Goal: Task Accomplishment & Management: Manage account settings

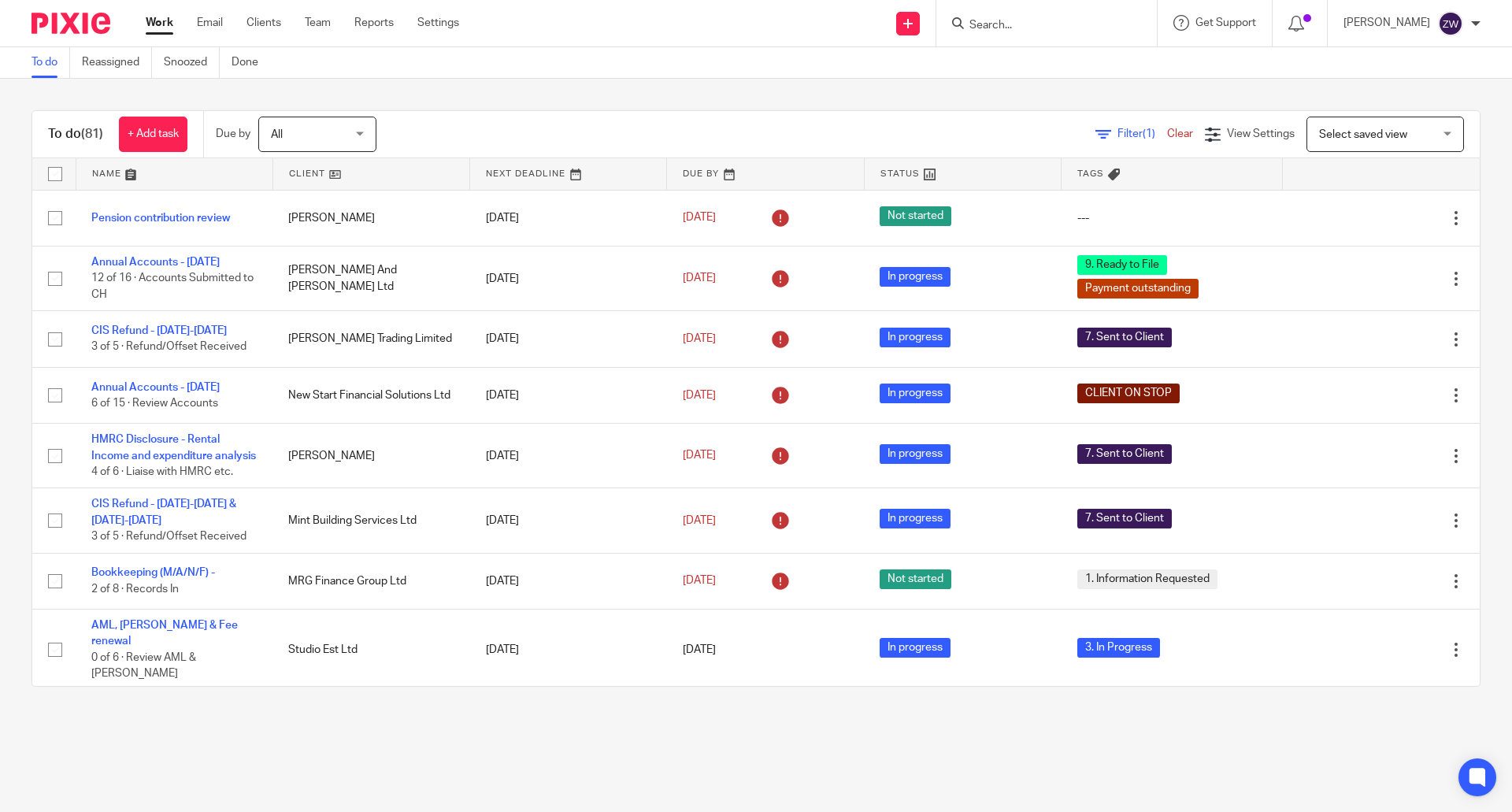
click at [551, 93] on div "To do (81) + Add task Due by All All Today Tomorrow This week Next week This mo…" at bounding box center [756, 398] width 1512 height 640
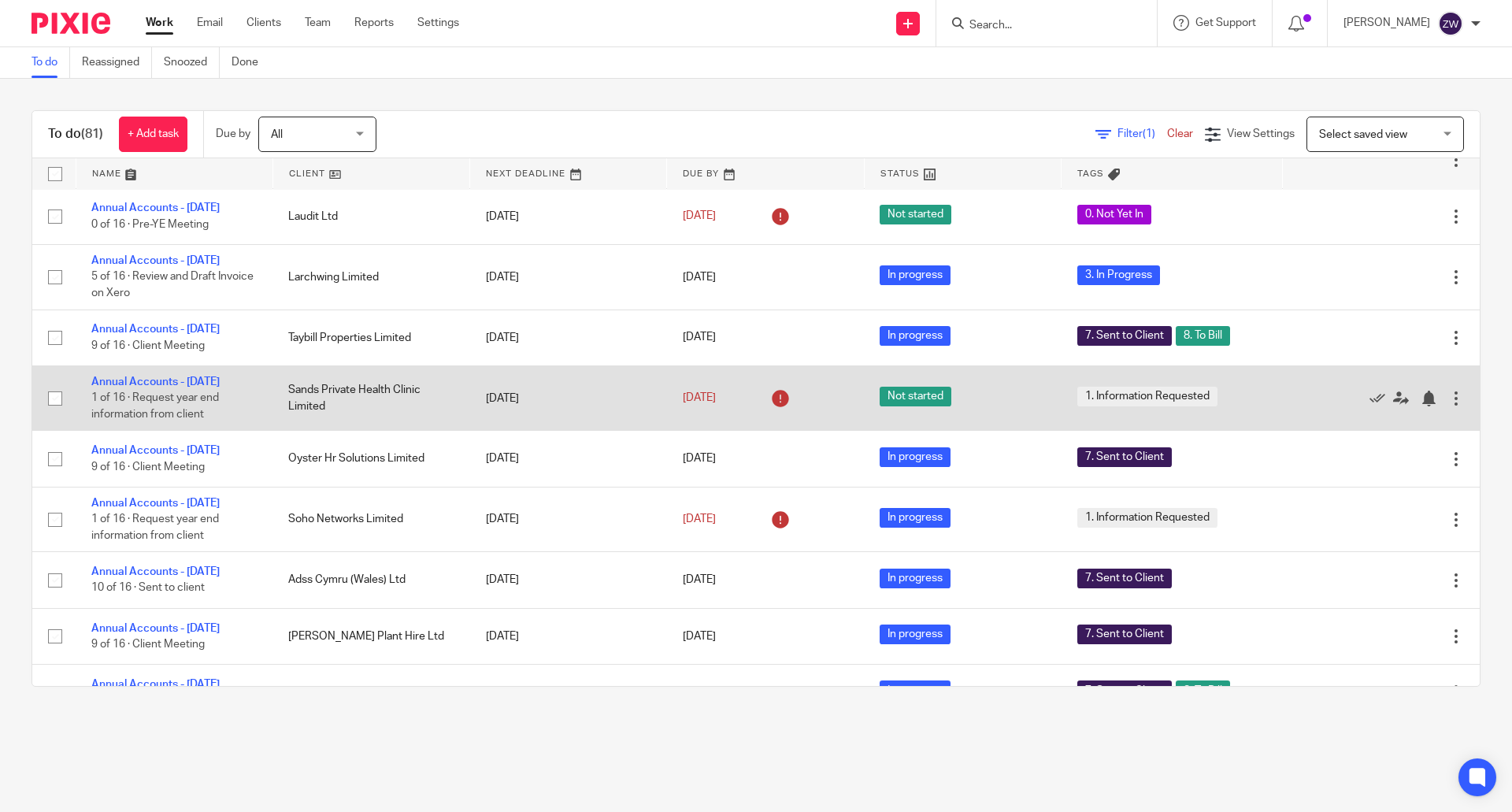
click at [187, 406] on td "Annual Accounts - March 2025 1 of 16 · Request year end information from client" at bounding box center [174, 398] width 197 height 65
click at [194, 388] on link "Annual Accounts - [DATE]" at bounding box center [155, 382] width 128 height 11
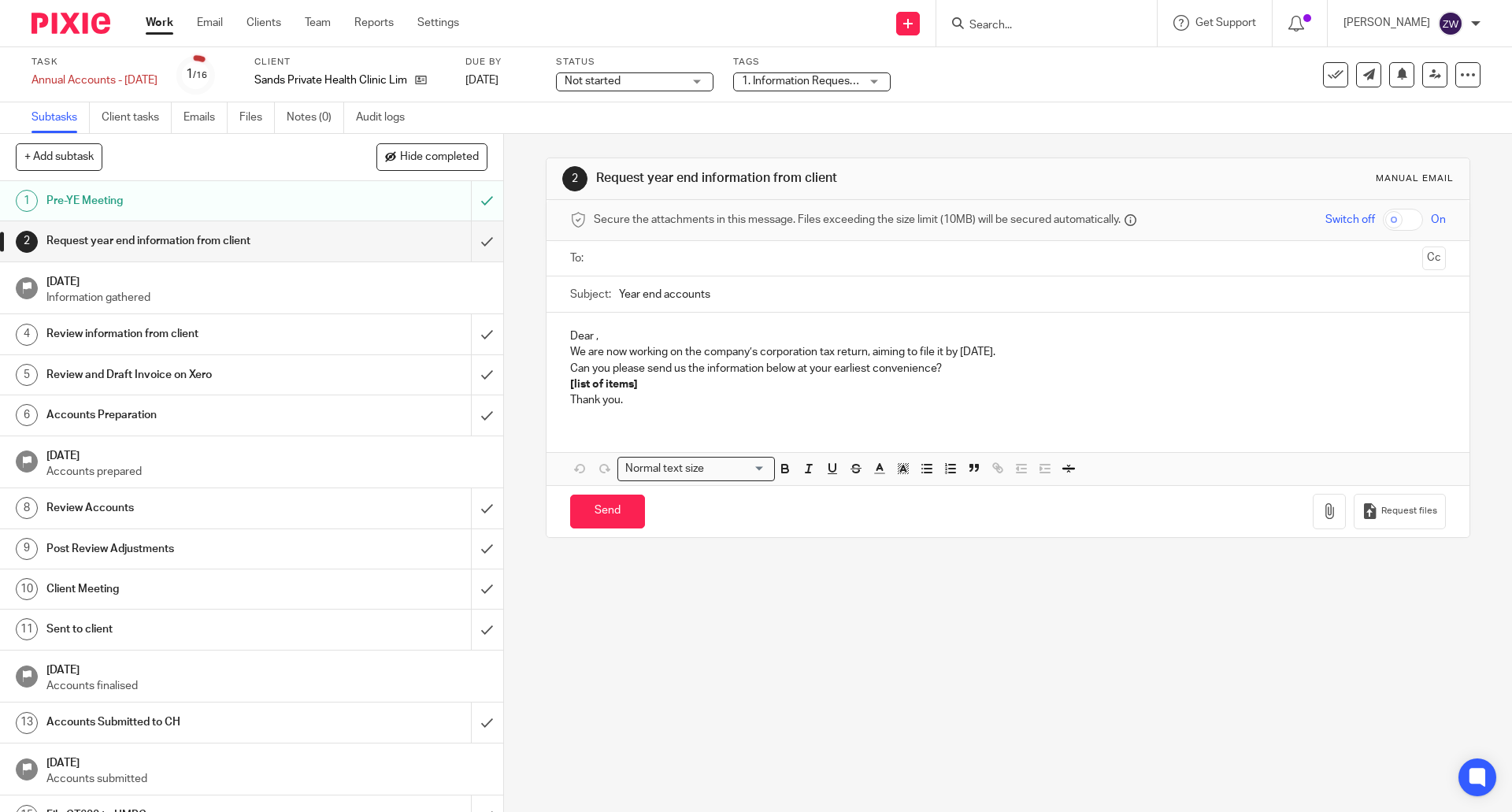
click at [801, 87] on span "1. Information Requested" at bounding box center [801, 81] width 118 height 16
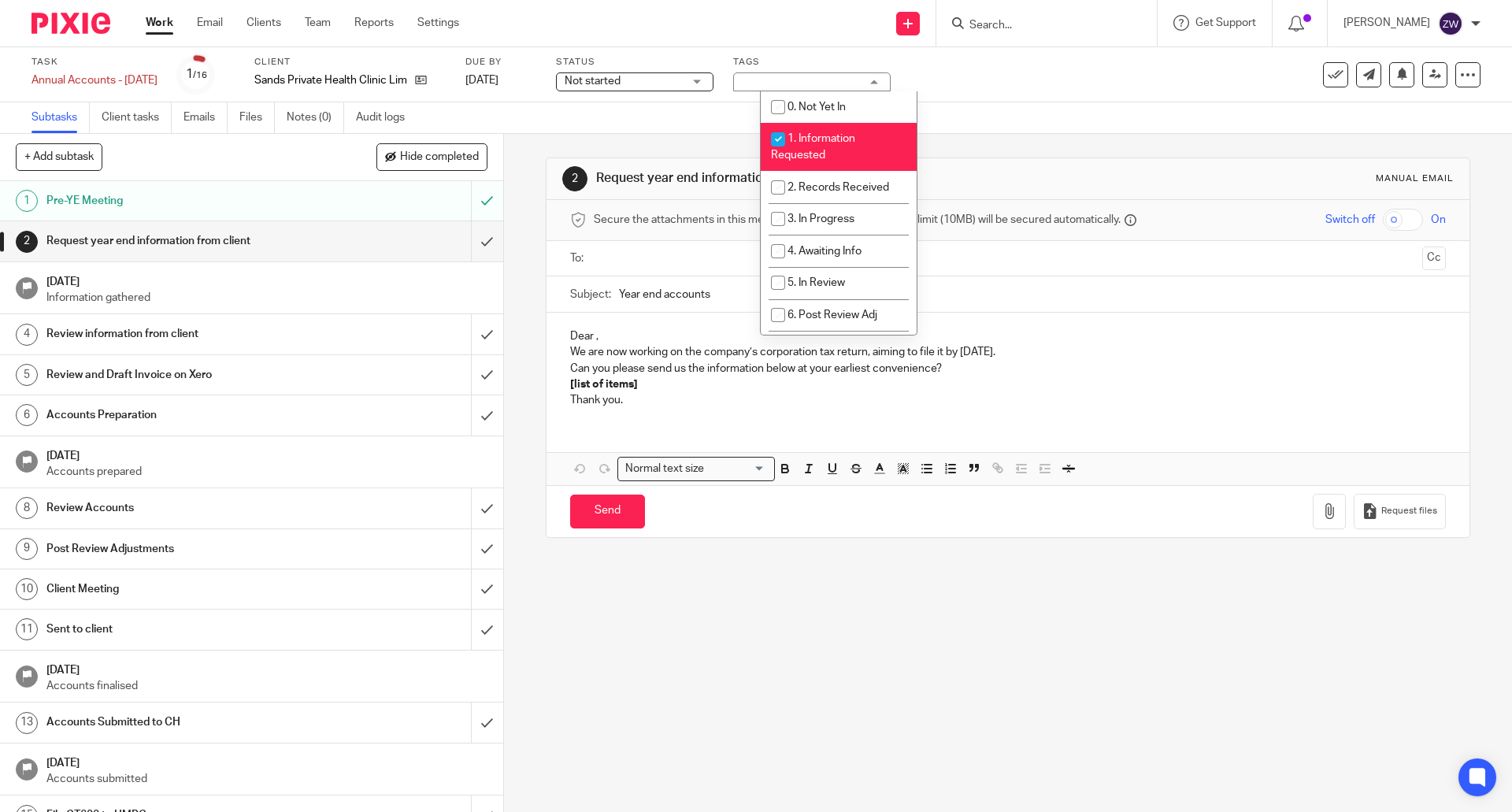
click at [802, 135] on span "1. Information Requested" at bounding box center [813, 146] width 85 height 28
checkbox input "false"
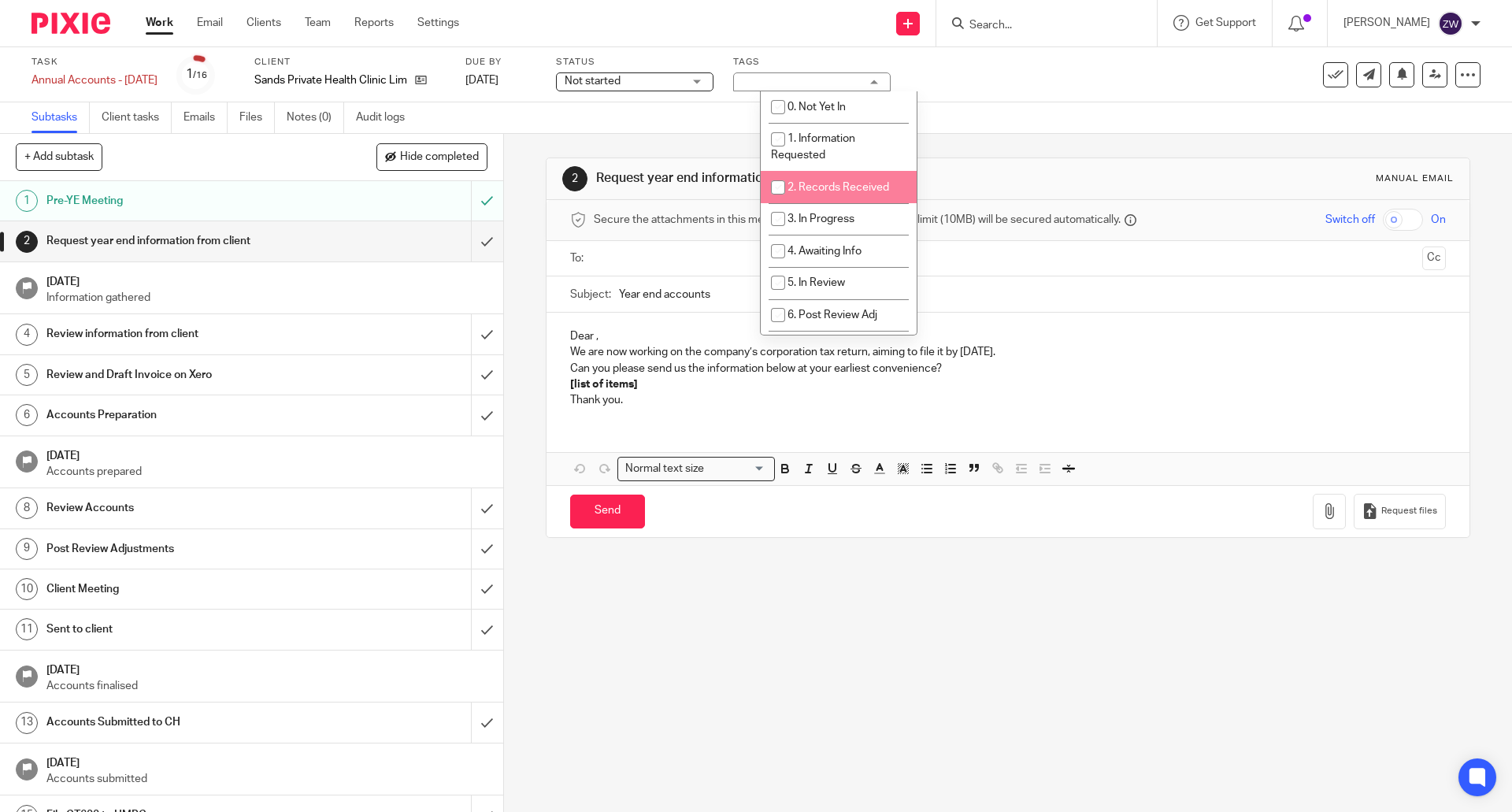
click at [805, 180] on li "2. Records Received" at bounding box center [839, 187] width 156 height 32
checkbox input "true"
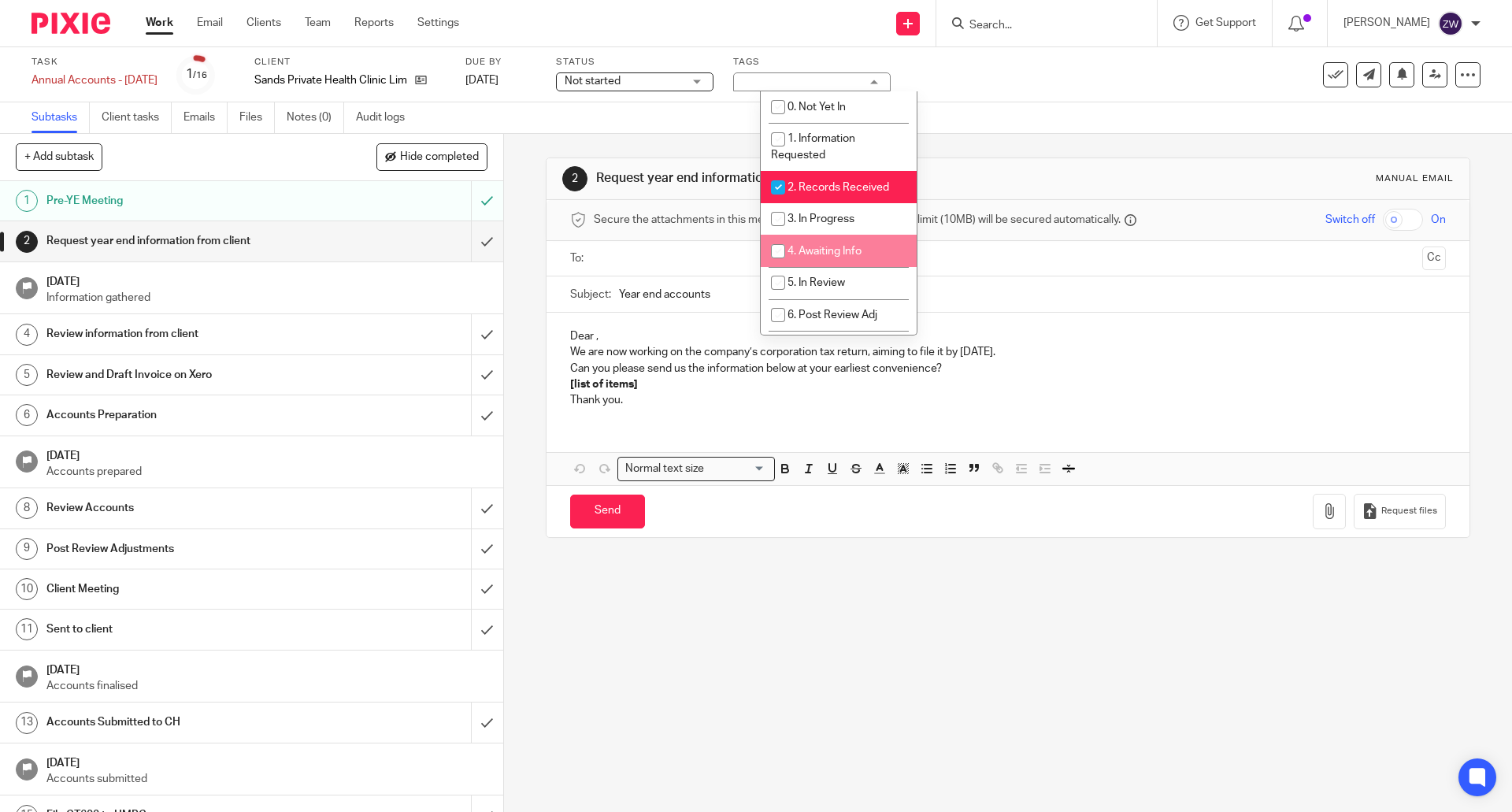
click at [821, 260] on li "4. Awaiting Info" at bounding box center [839, 251] width 156 height 32
checkbox input "true"
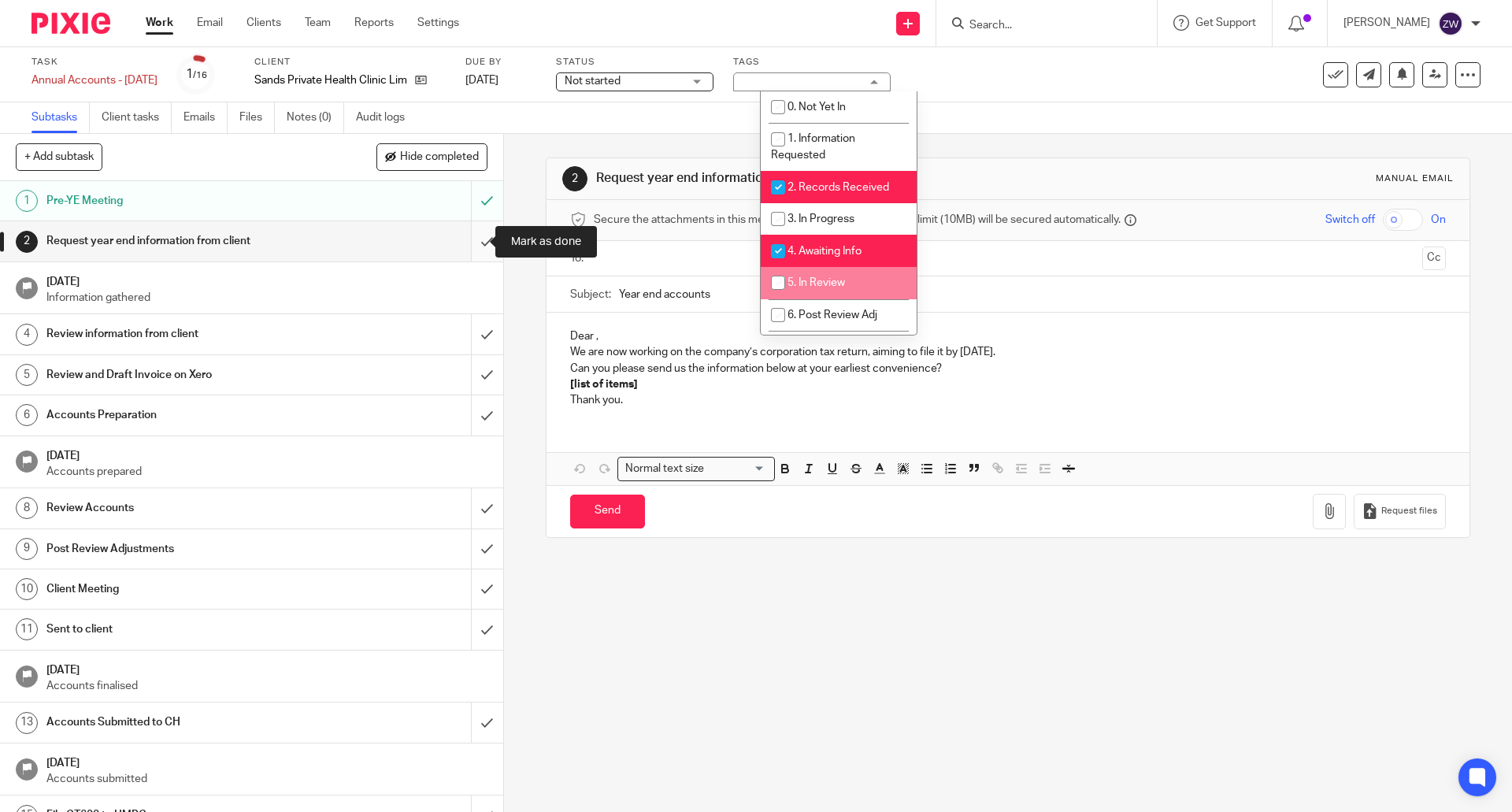
click at [467, 238] on input "submit" at bounding box center [252, 241] width 504 height 39
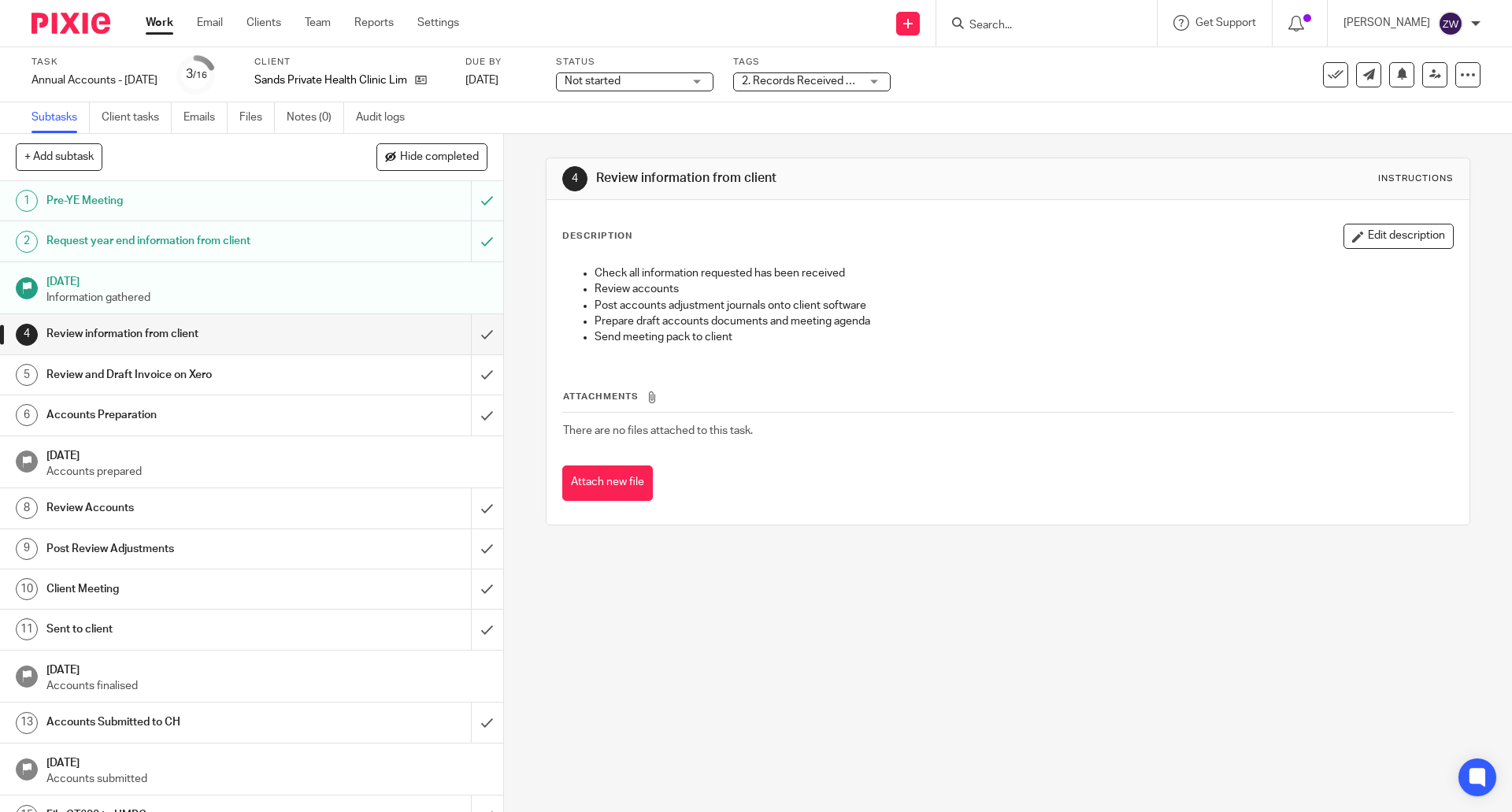
click at [47, 22] on img at bounding box center [70, 23] width 79 height 21
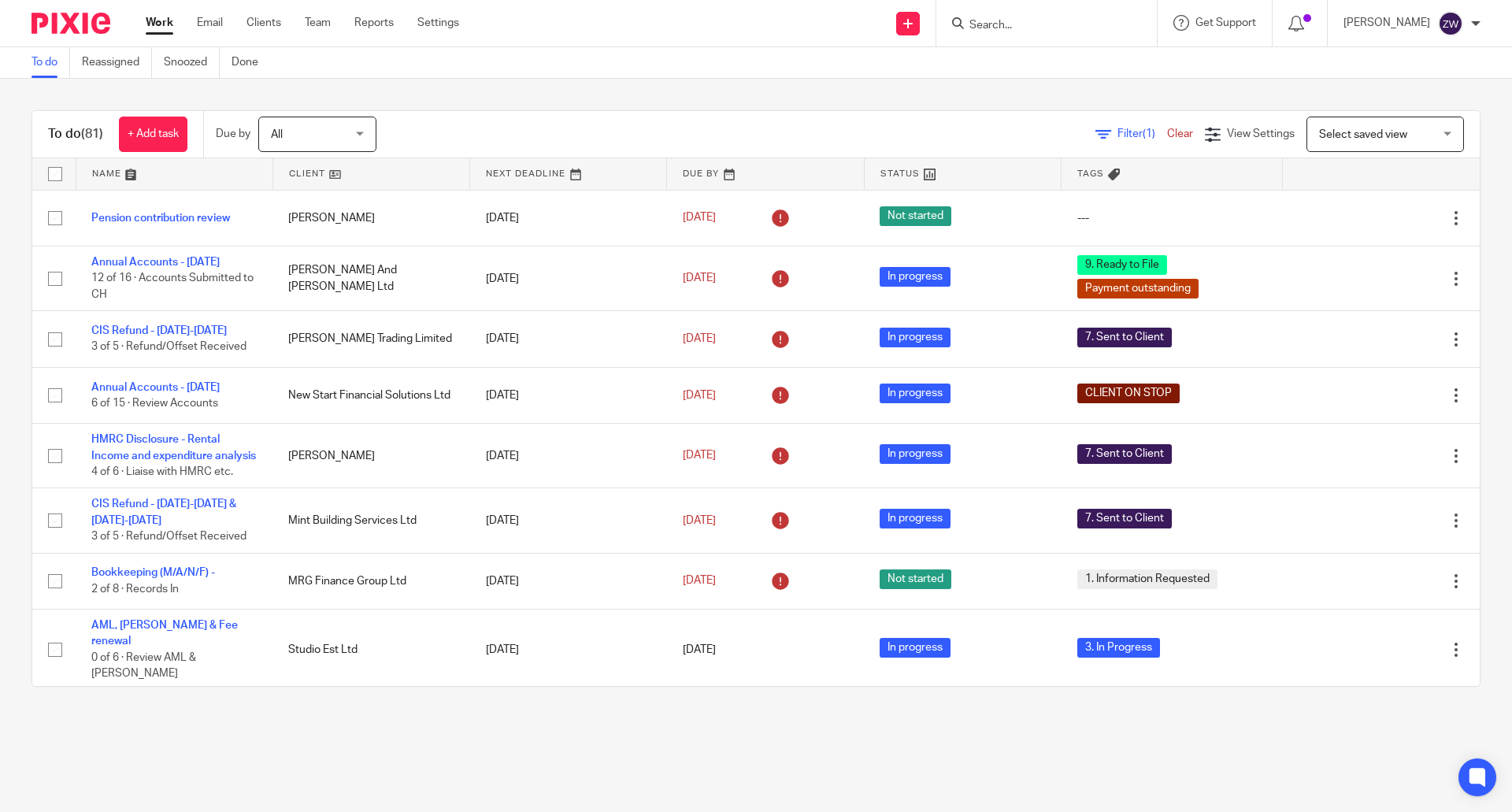
click at [313, 13] on div "Work Email Clients Team Reports Settings Work Email Clients Team Reports Settin…" at bounding box center [306, 23] width 353 height 47
click at [317, 20] on link "Team" at bounding box center [317, 23] width 26 height 16
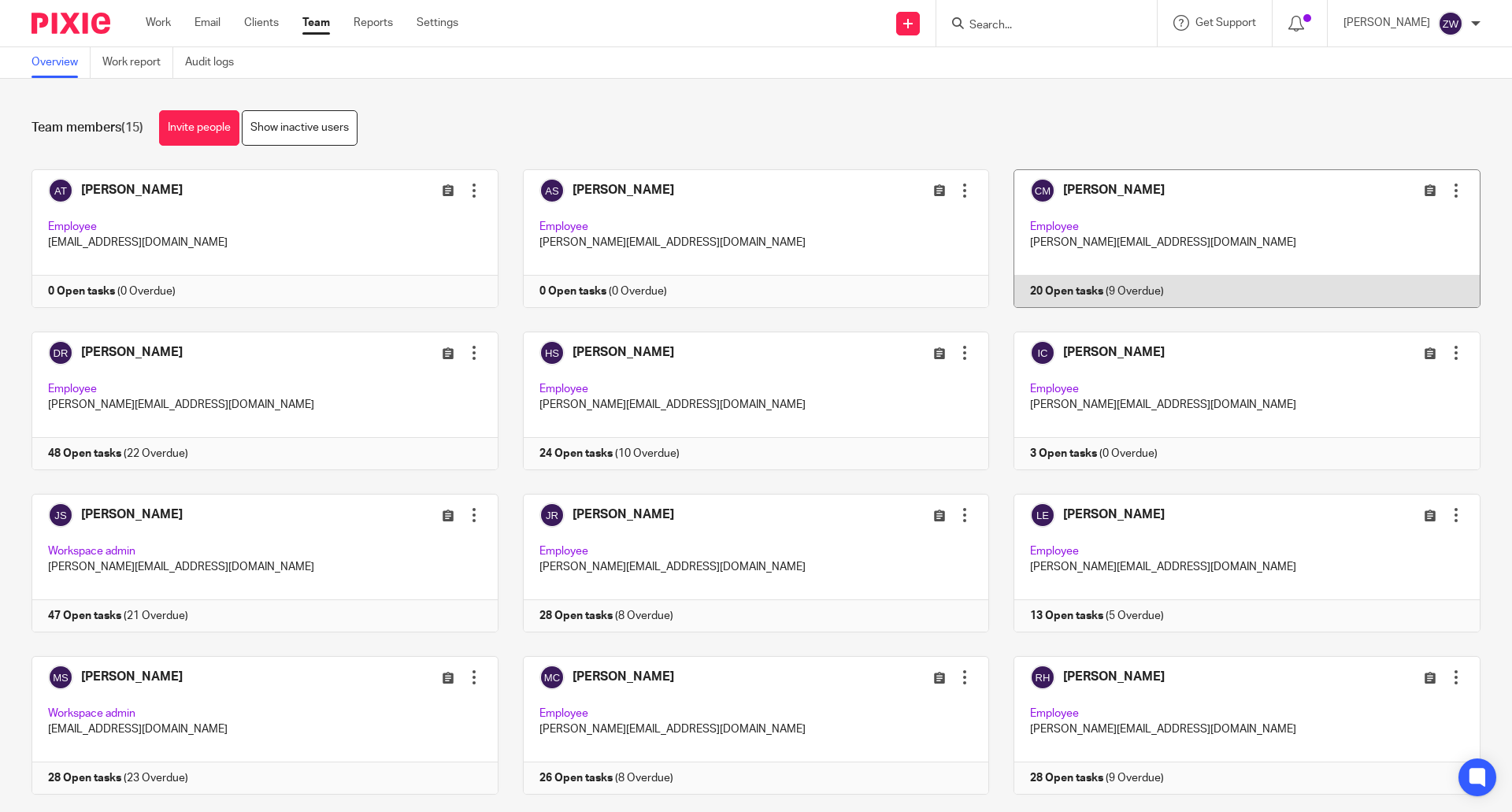
click at [1091, 184] on link at bounding box center [1234, 239] width 491 height 139
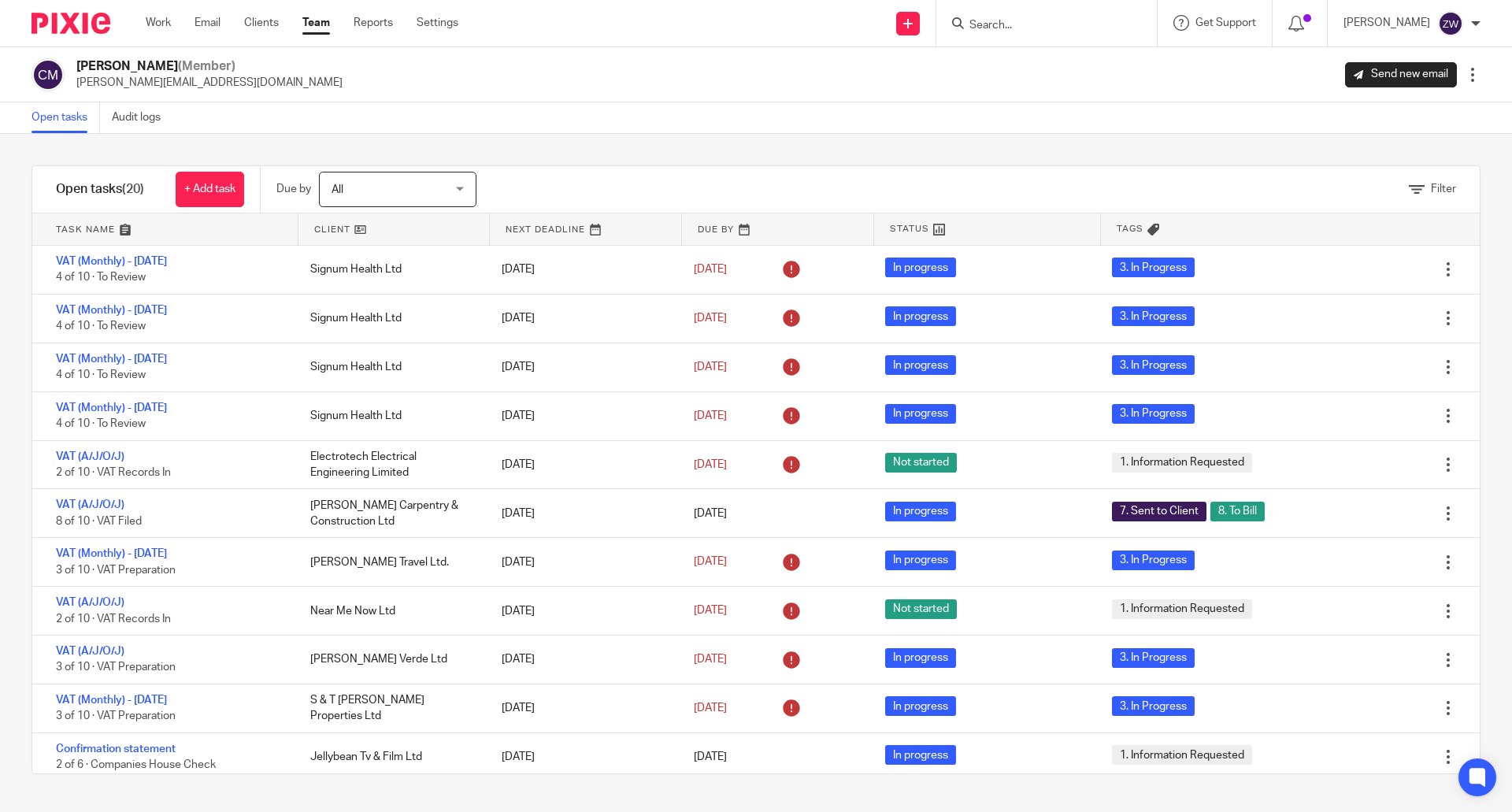
click at [78, 32] on img at bounding box center [70, 23] width 79 height 21
